Goal: Transaction & Acquisition: Purchase product/service

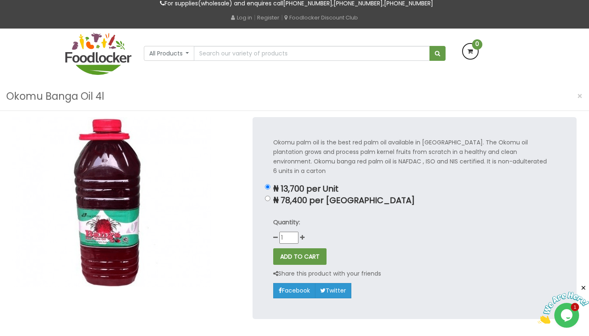
scroll to position [47, 0]
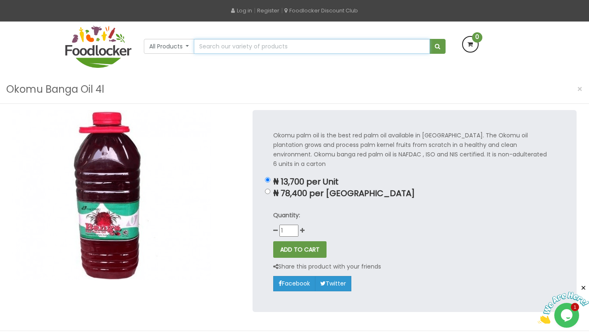
click at [252, 43] on input "text" at bounding box center [312, 46] width 236 height 15
type input "okomu banga oil 2l"
click at [430, 39] on button "submit" at bounding box center [438, 46] width 16 height 15
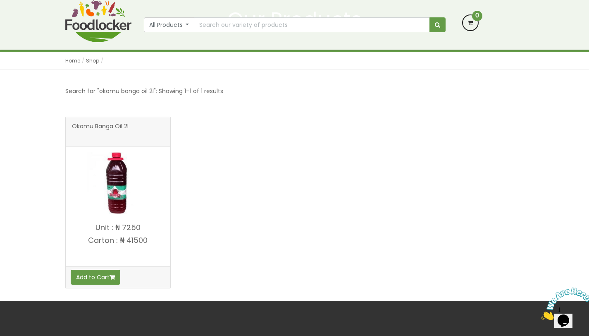
scroll to position [86, 0]
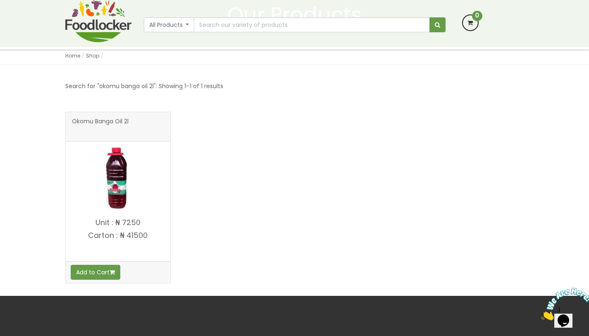
click at [124, 224] on p "Unit : ₦ 7250" at bounding box center [118, 222] width 105 height 8
click at [101, 270] on button "Add to Cart" at bounding box center [96, 272] width 50 height 15
